Goal: Obtain resource: Download file/media

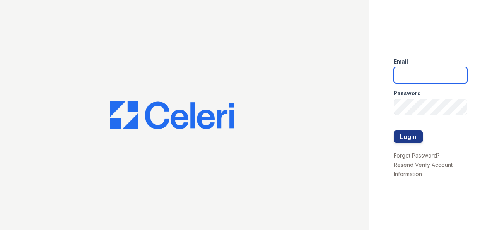
click at [445, 70] on input "email" at bounding box center [431, 75] width 74 height 16
type input "michelle.diaz@greystar.com"
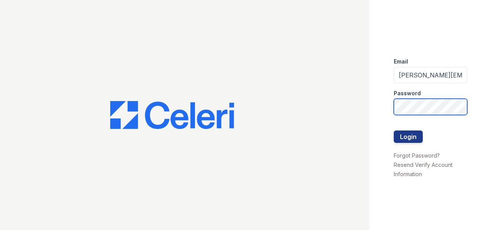
click at [394, 130] on button "Login" at bounding box center [408, 136] width 29 height 12
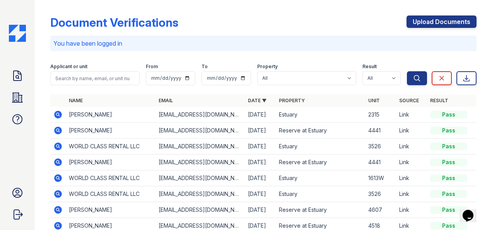
click at [59, 131] on icon at bounding box center [57, 130] width 9 height 9
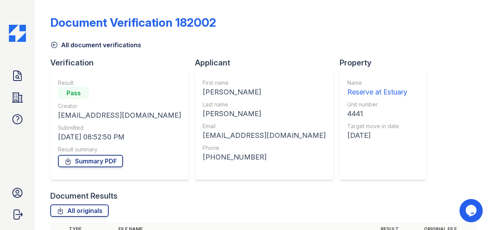
scroll to position [77, 0]
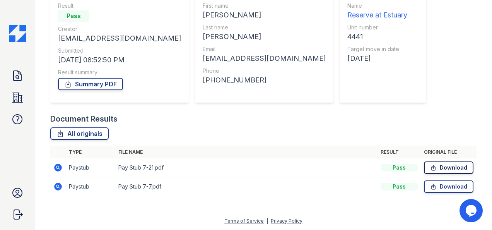
click at [432, 169] on icon at bounding box center [434, 167] width 4 height 5
click at [443, 183] on link "Download" at bounding box center [449, 186] width 50 height 12
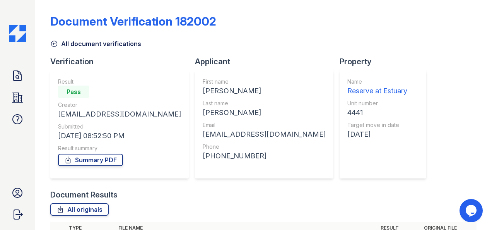
click at [53, 44] on icon at bounding box center [54, 44] width 6 height 6
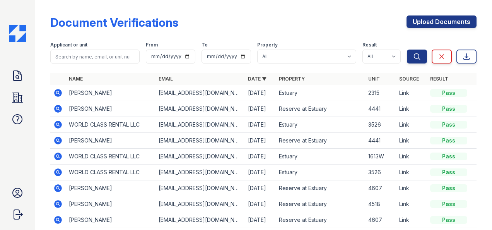
scroll to position [23, 0]
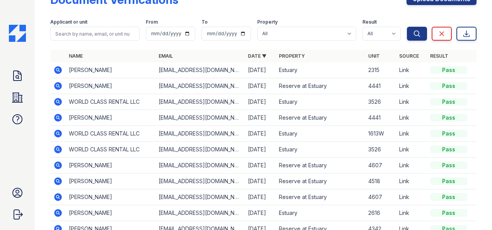
click at [60, 115] on icon at bounding box center [58, 118] width 8 height 8
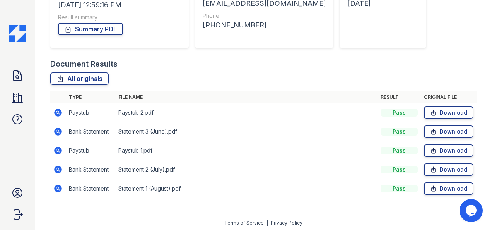
scroll to position [134, 0]
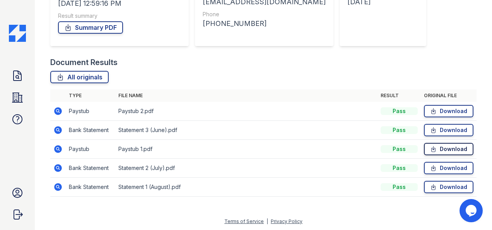
click at [430, 145] on icon at bounding box center [433, 149] width 7 height 8
click at [436, 109] on link "Download" at bounding box center [449, 111] width 50 height 12
